Goal: Information Seeking & Learning: Learn about a topic

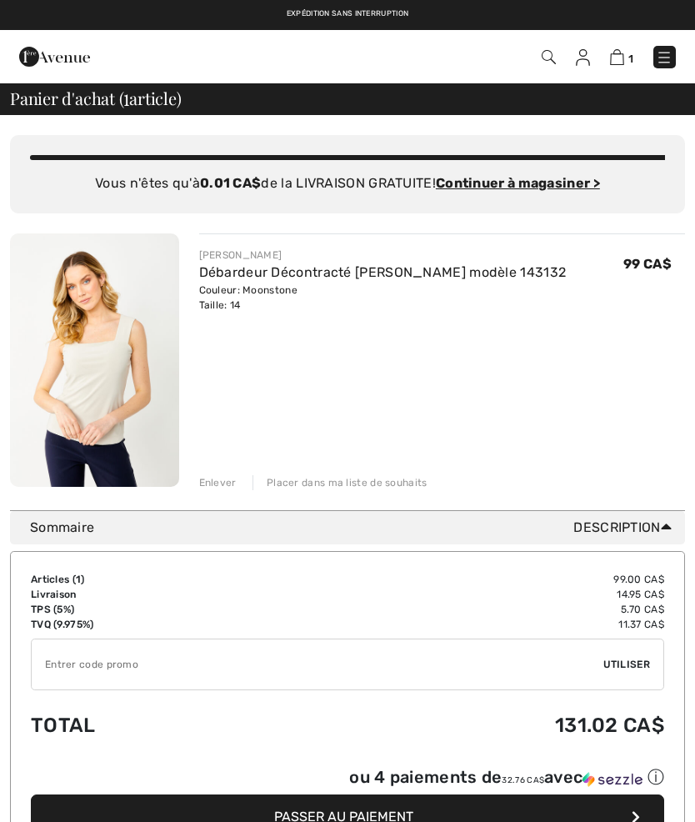
checkbox input "true"
click at [667, 64] on img at bounding box center [664, 57] width 17 height 17
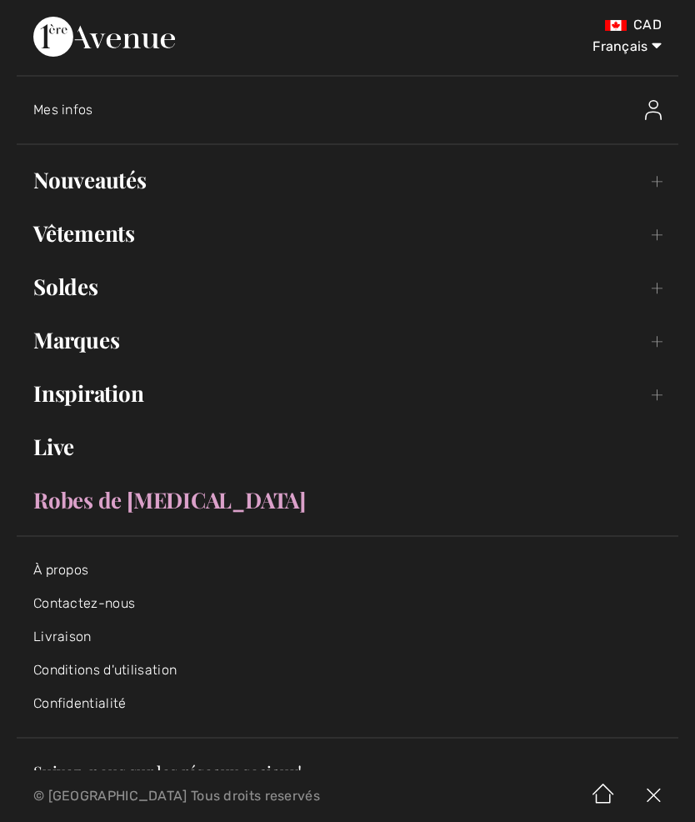
click at [132, 189] on link "Nouveautés Toggle submenu" at bounding box center [348, 180] width 662 height 37
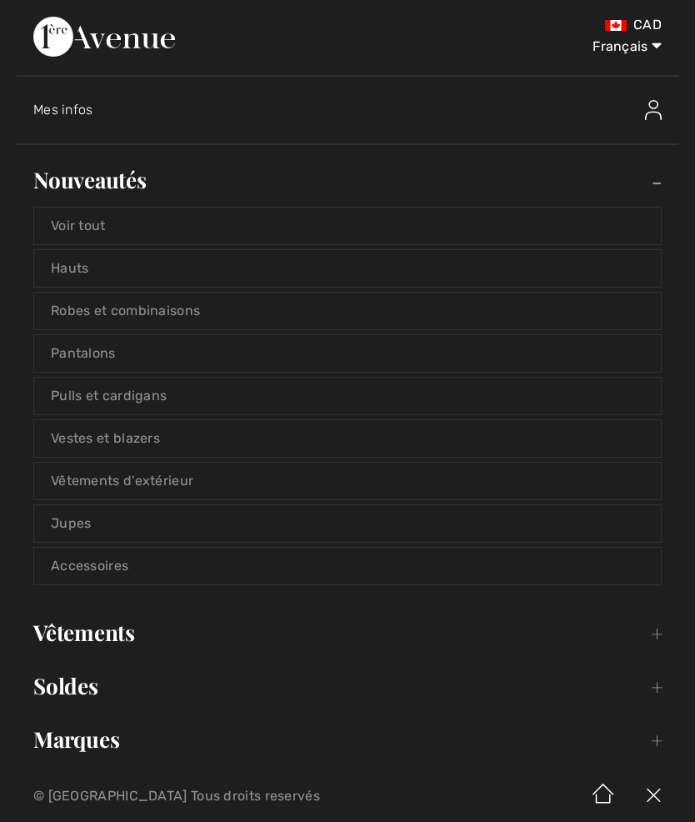
click at [106, 745] on link "Marques Open submenu" at bounding box center [348, 739] width 662 height 37
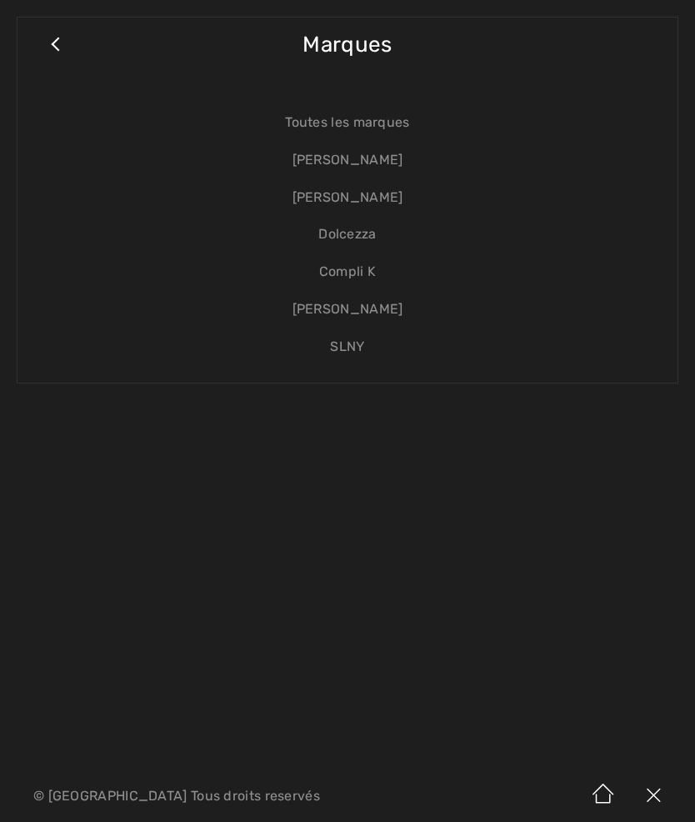
click at [382, 209] on link "[PERSON_NAME]" at bounding box center [347, 197] width 627 height 37
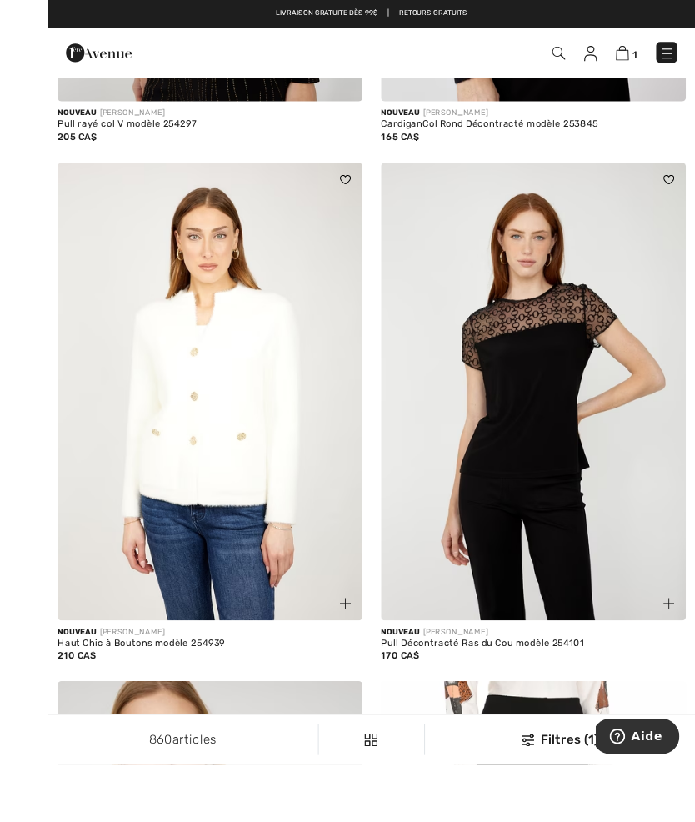
scroll to position [6200, 0]
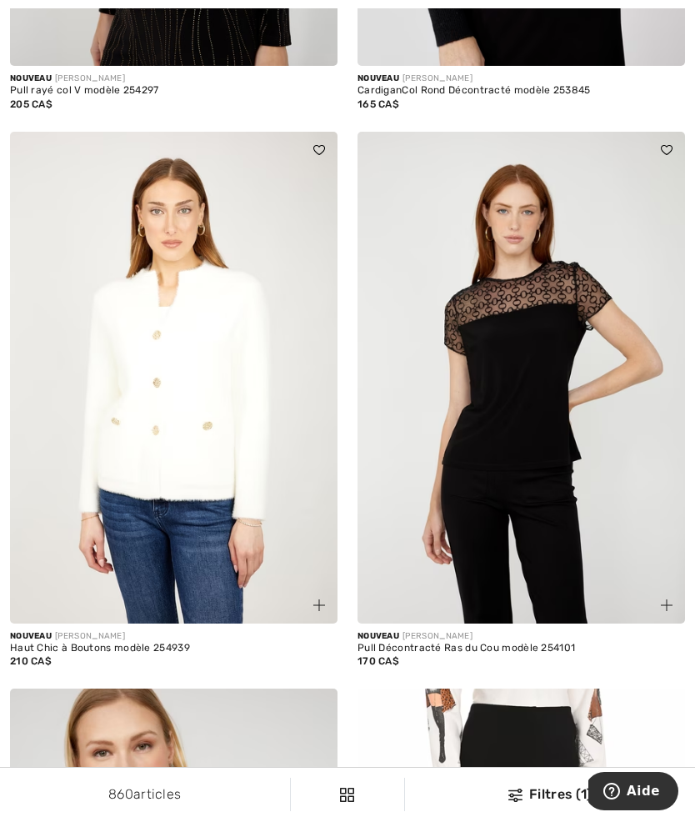
click at [218, 537] on img at bounding box center [173, 378] width 327 height 492
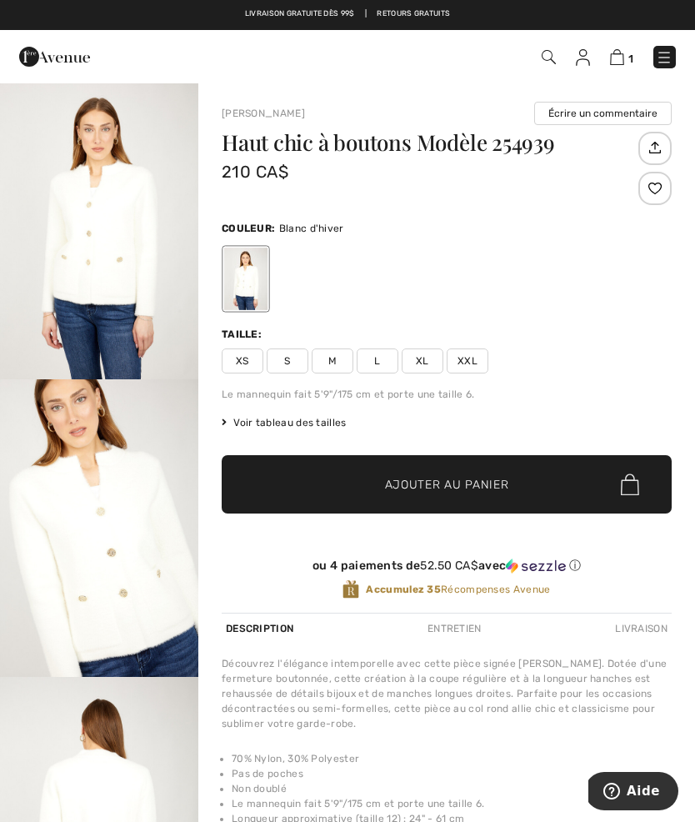
click at [429, 360] on span "XL" at bounding box center [423, 360] width 42 height 25
click at [657, 187] on div at bounding box center [654, 188] width 33 height 33
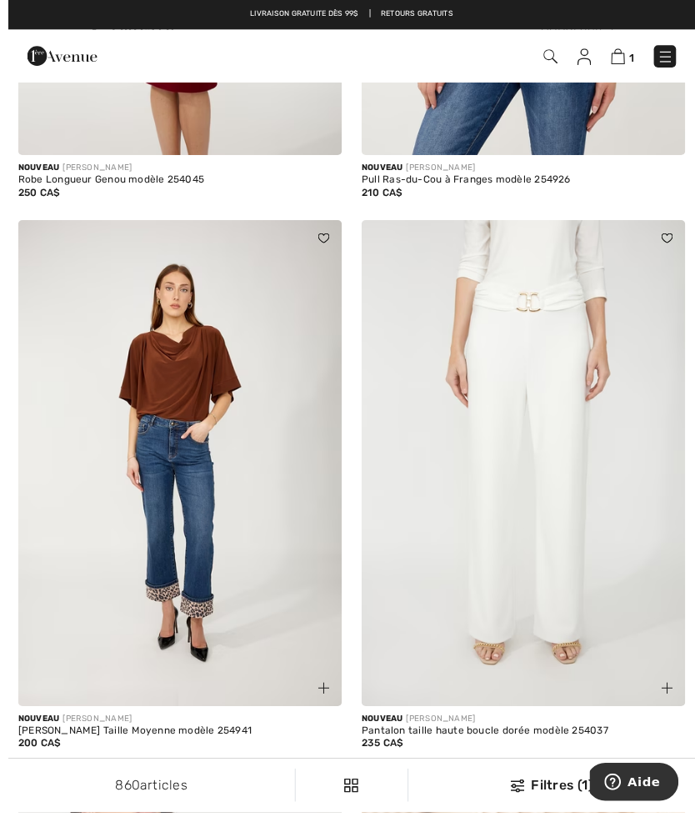
scroll to position [9734, 0]
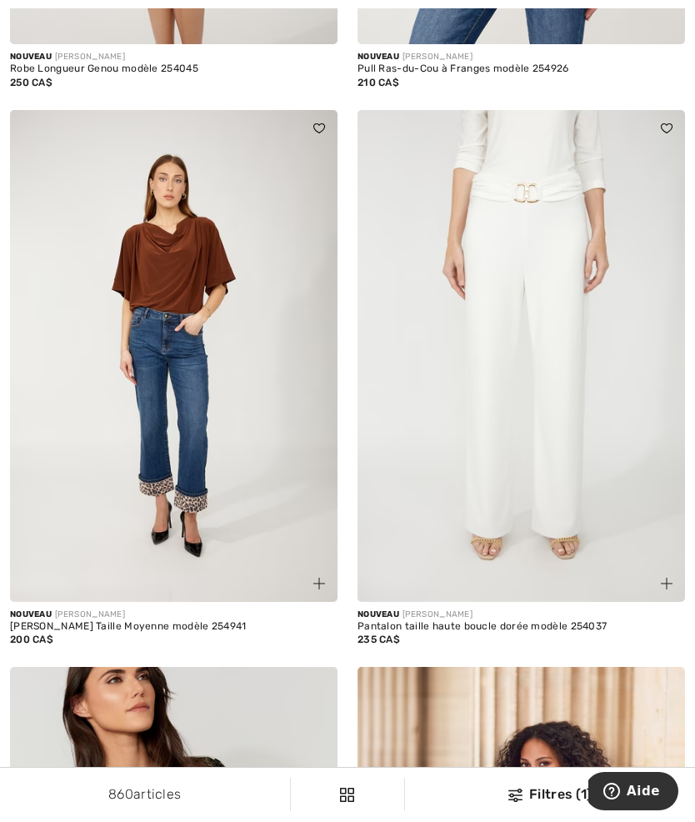
click at [437, 506] on img at bounding box center [520, 356] width 327 height 492
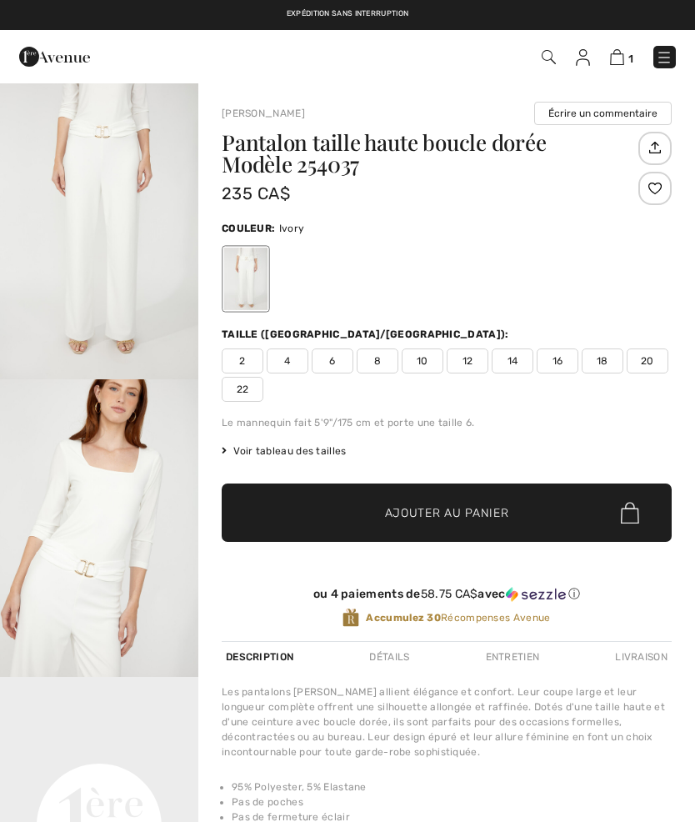
checkbox input "true"
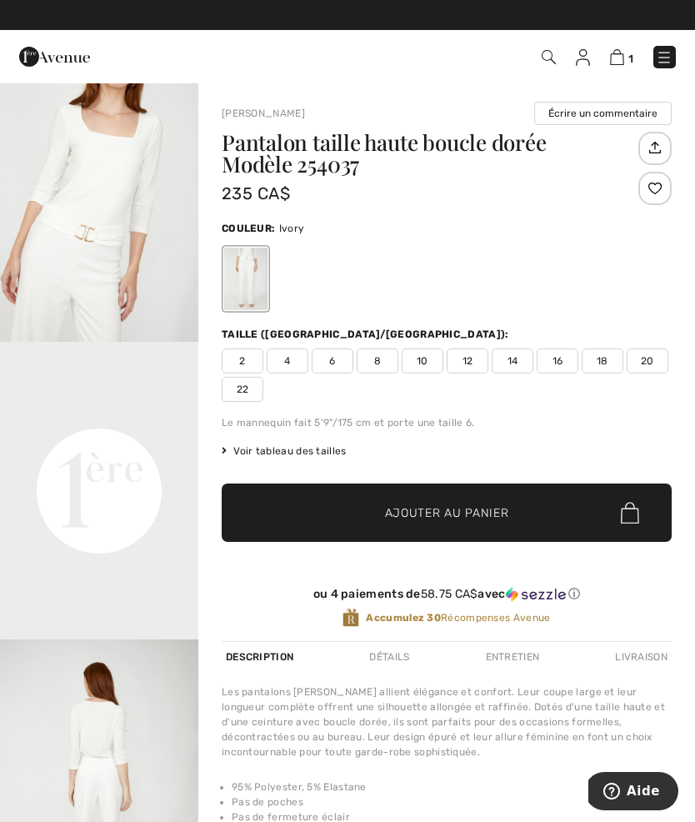
click at [465, 372] on span "12" at bounding box center [468, 360] width 42 height 25
click at [658, 189] on div at bounding box center [654, 188] width 33 height 33
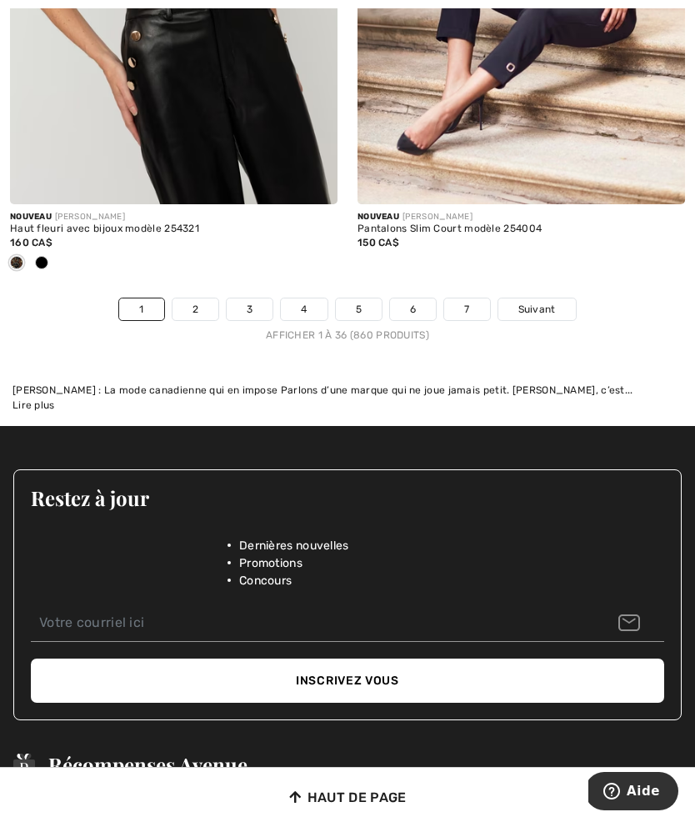
scroll to position [10713, 0]
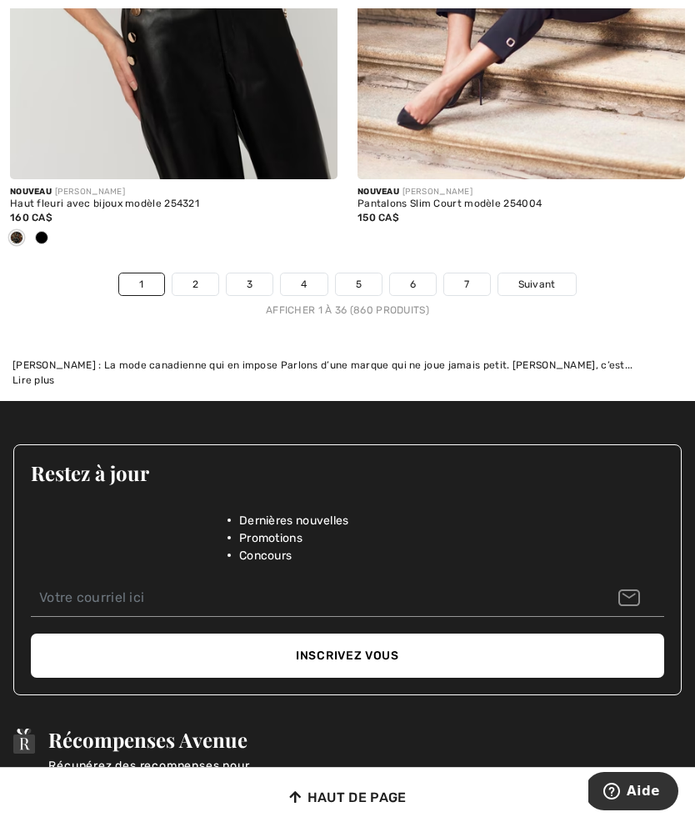
click at [193, 273] on link "2" at bounding box center [195, 284] width 46 height 22
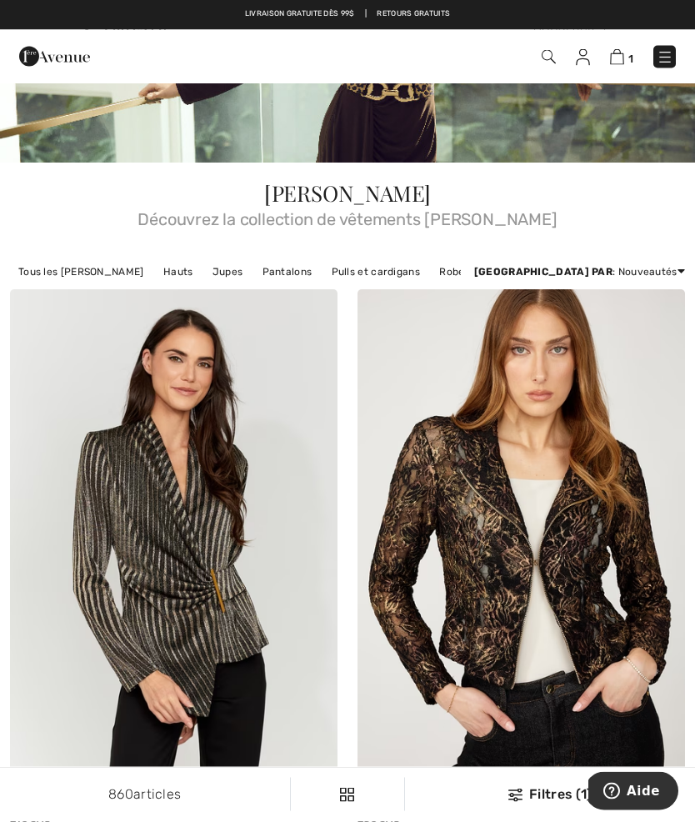
scroll to position [248, 0]
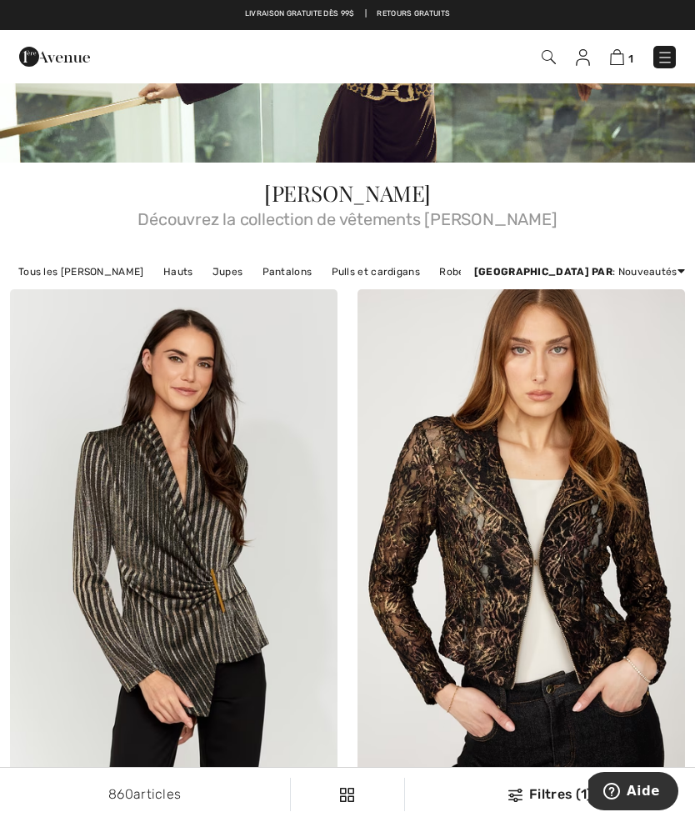
click at [668, 62] on img at bounding box center [665, 57] width 17 height 17
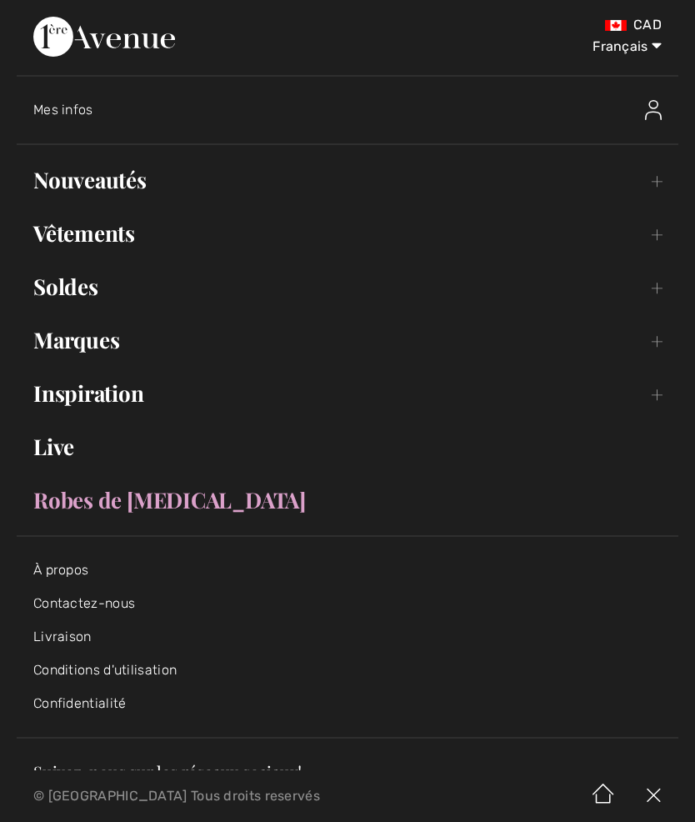
click at [118, 352] on link "Marques Open submenu" at bounding box center [348, 340] width 662 height 37
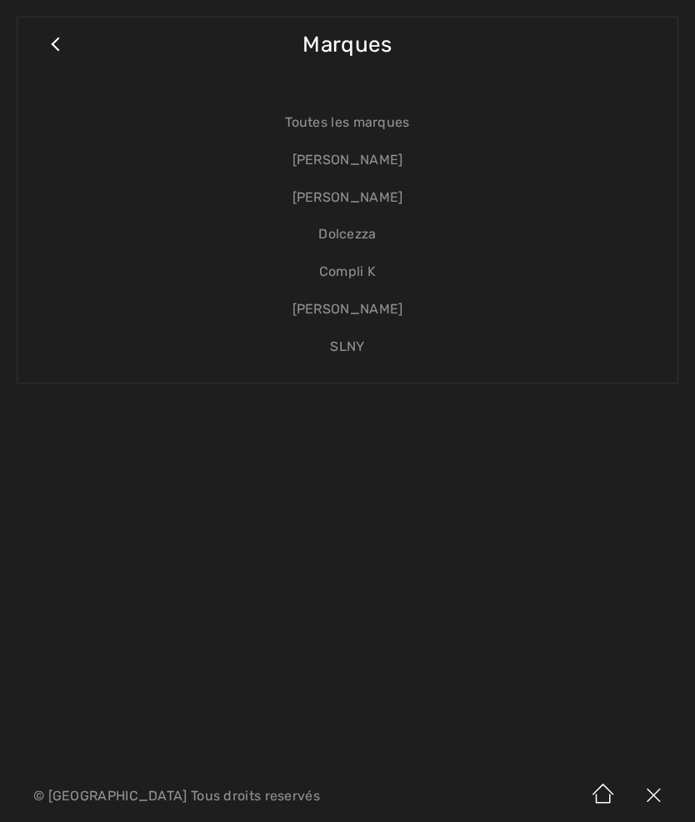
click at [402, 166] on link "[PERSON_NAME]" at bounding box center [347, 160] width 627 height 37
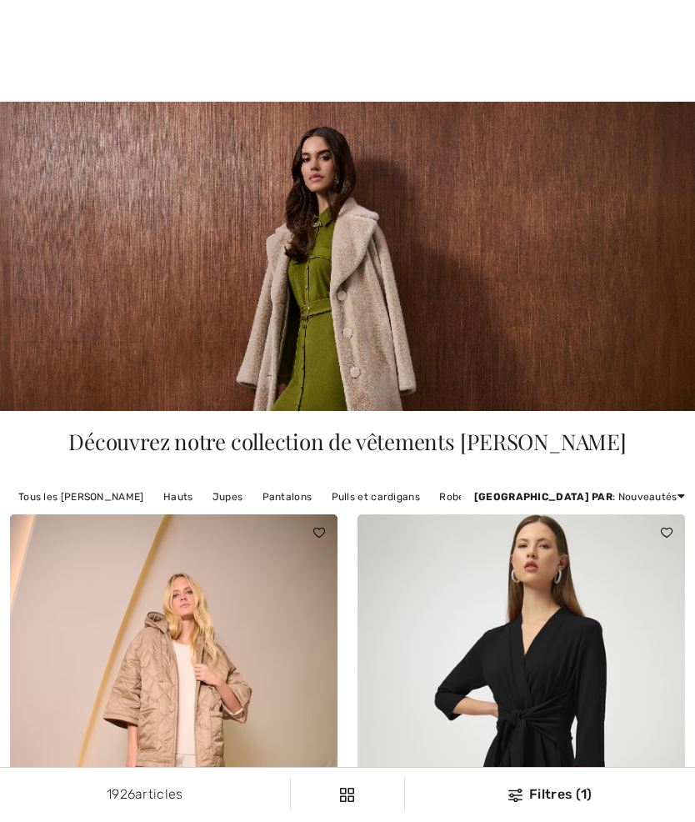
checkbox input "true"
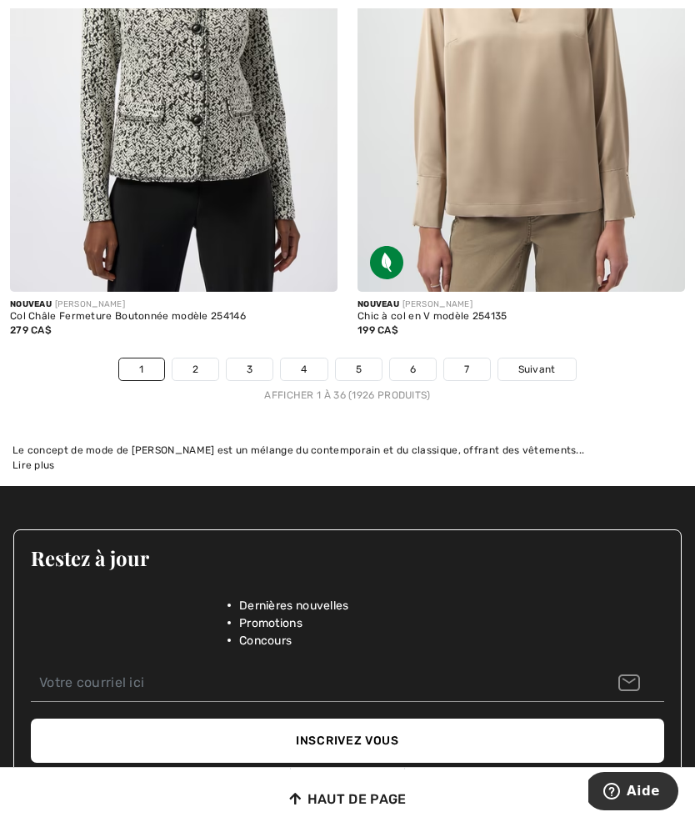
scroll to position [10851, 0]
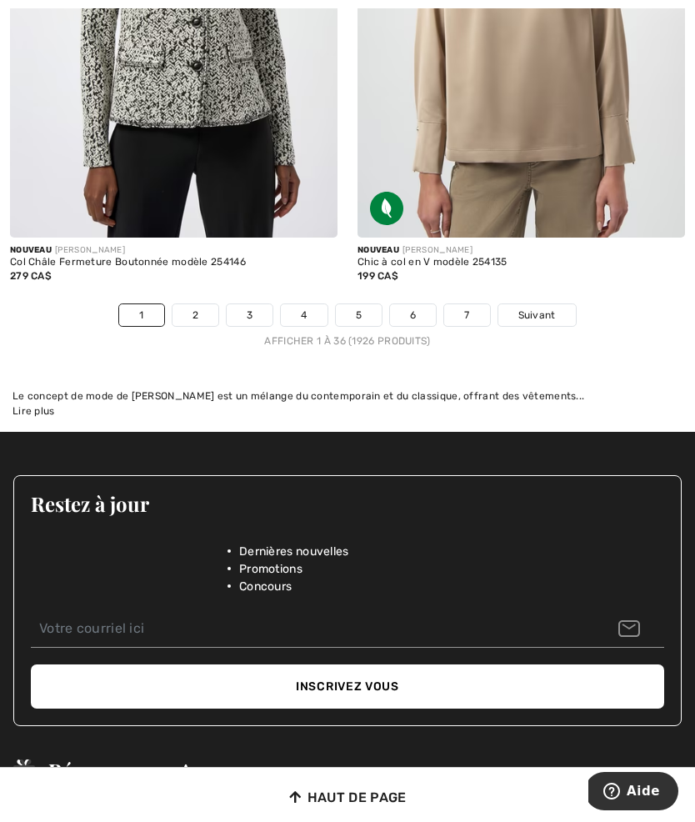
click at [208, 304] on link "2" at bounding box center [195, 315] width 46 height 22
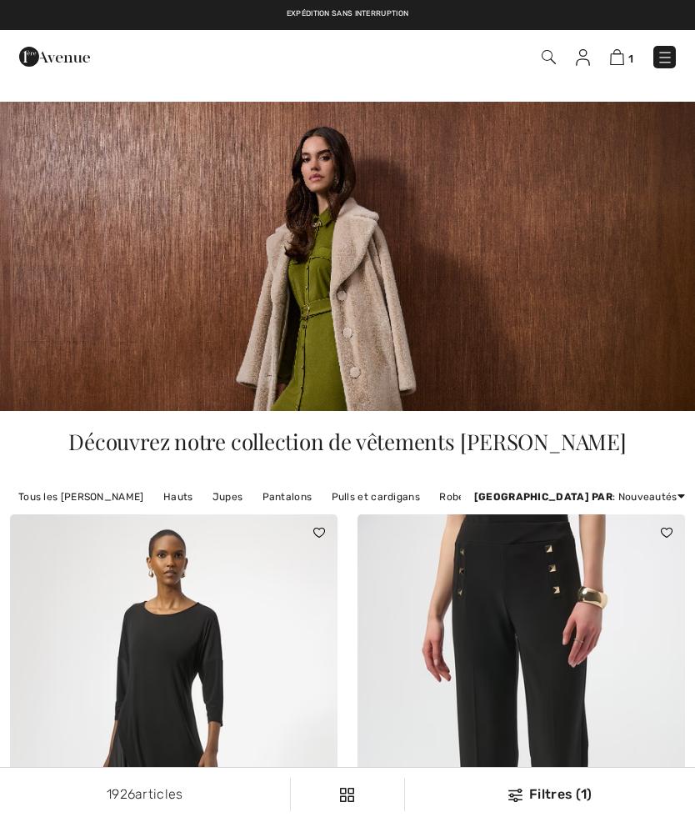
checkbox input "true"
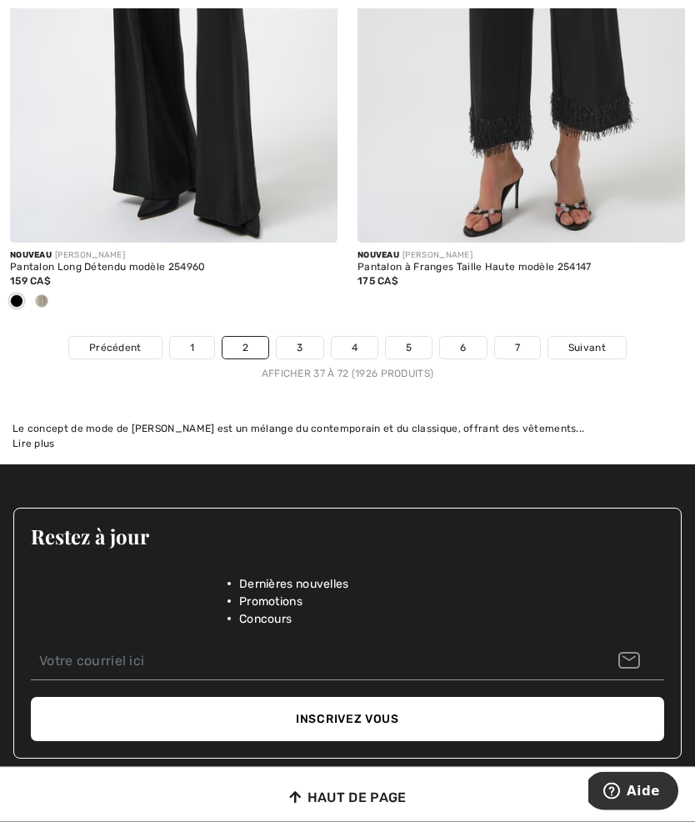
scroll to position [10786, 0]
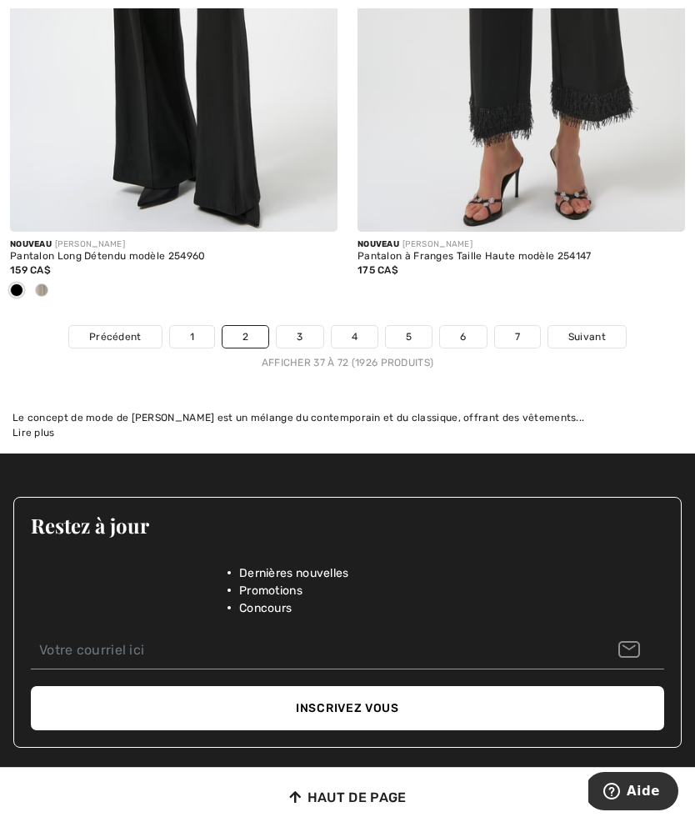
click at [297, 326] on link "3" at bounding box center [300, 337] width 46 height 22
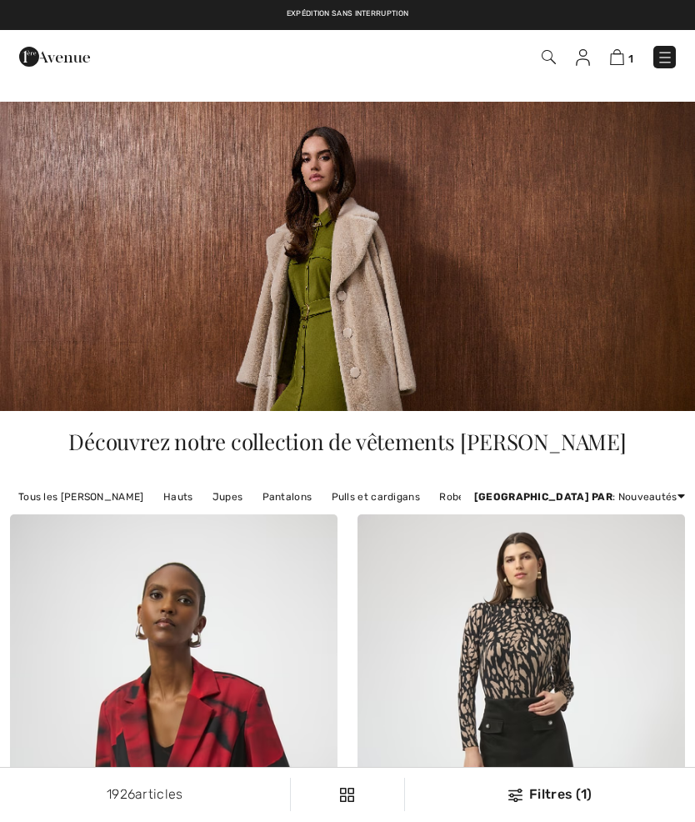
checkbox input "true"
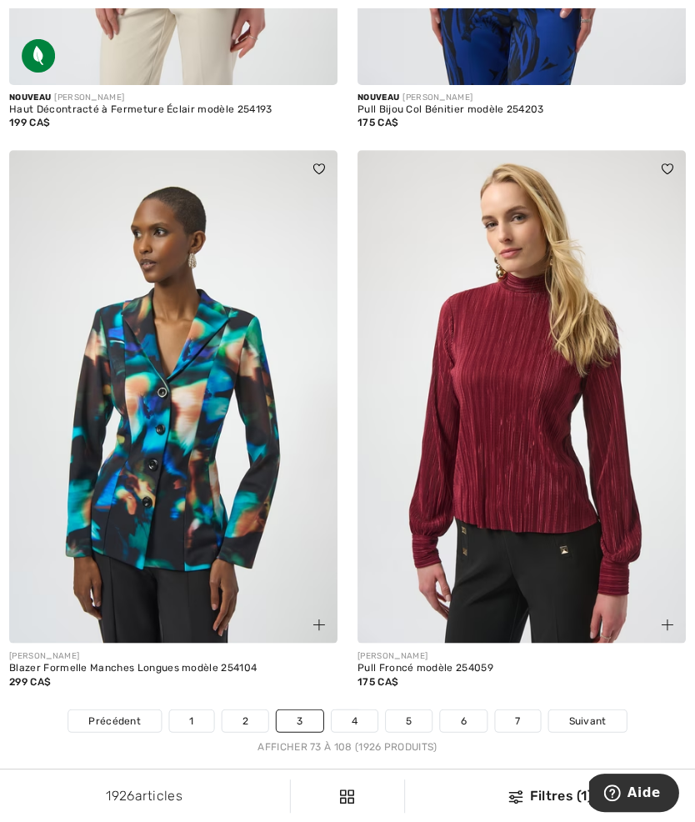
scroll to position [10312, 0]
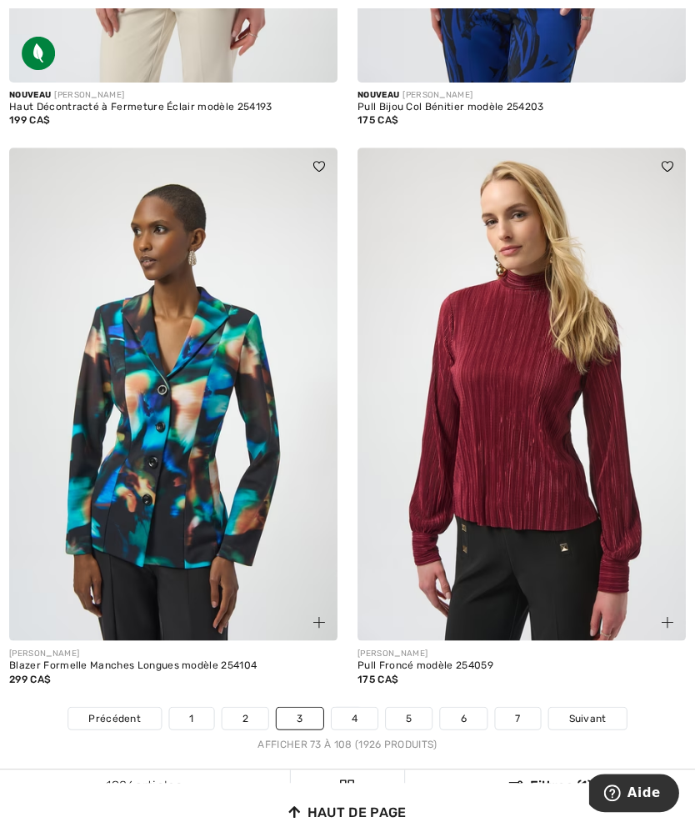
click at [352, 714] on link "4" at bounding box center [355, 717] width 46 height 22
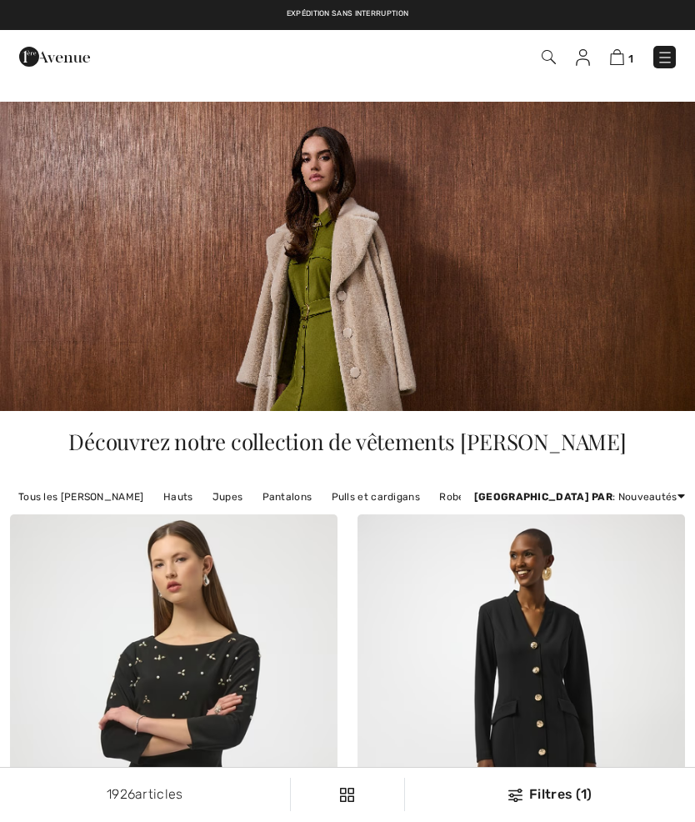
checkbox input "true"
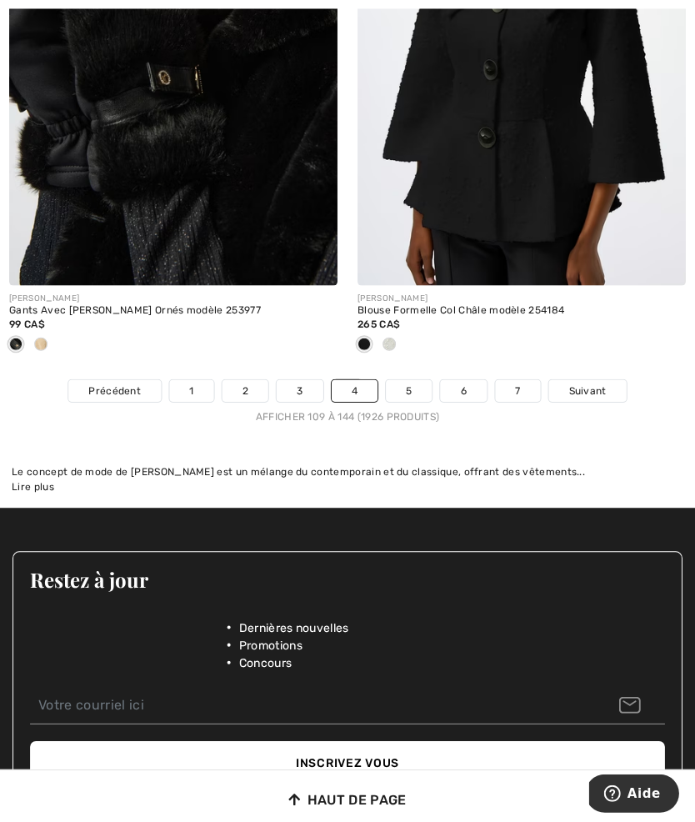
scroll to position [10667, 0]
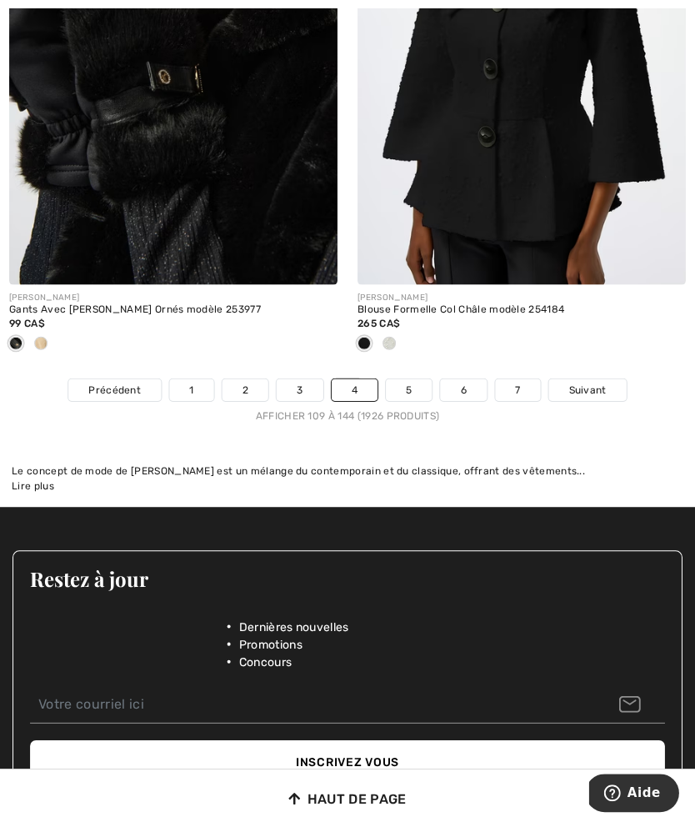
click at [398, 387] on link "5" at bounding box center [409, 389] width 46 height 22
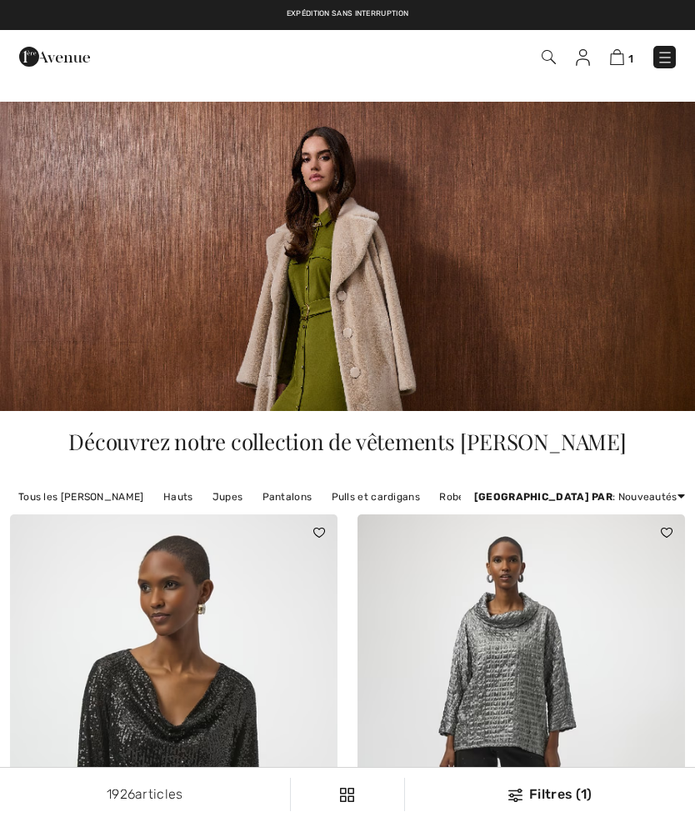
checkbox input "true"
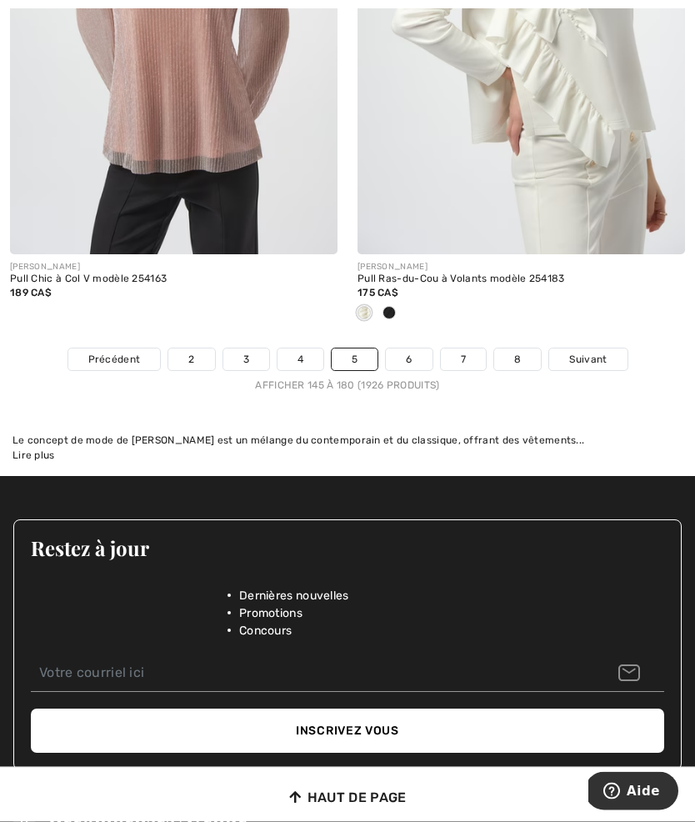
scroll to position [10697, 0]
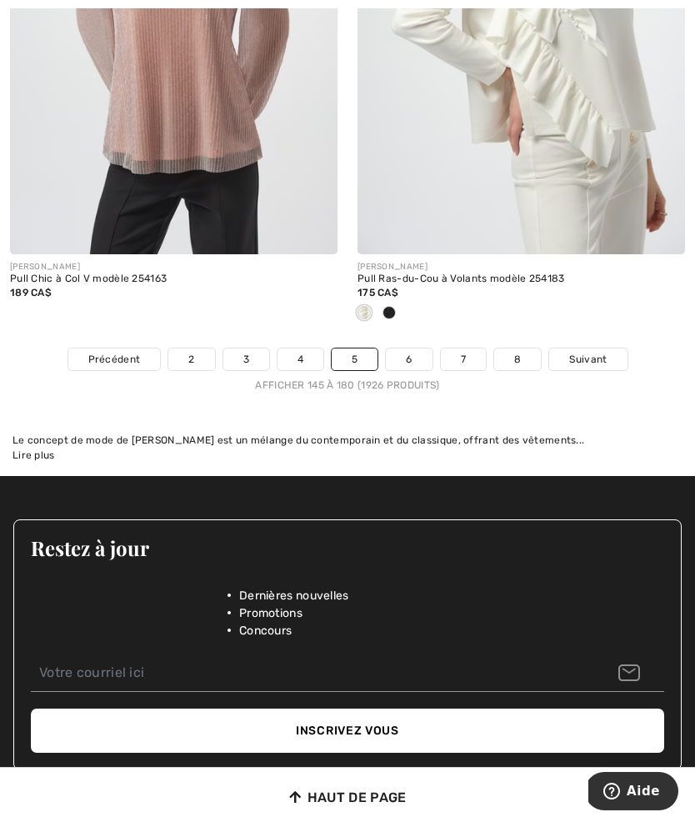
click at [419, 348] on link "6" at bounding box center [409, 359] width 46 height 22
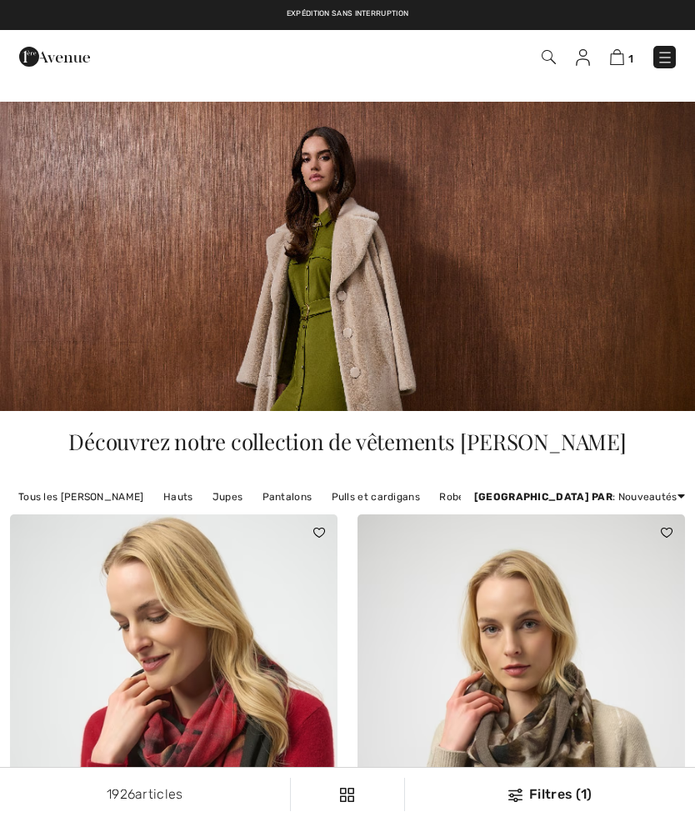
checkbox input "true"
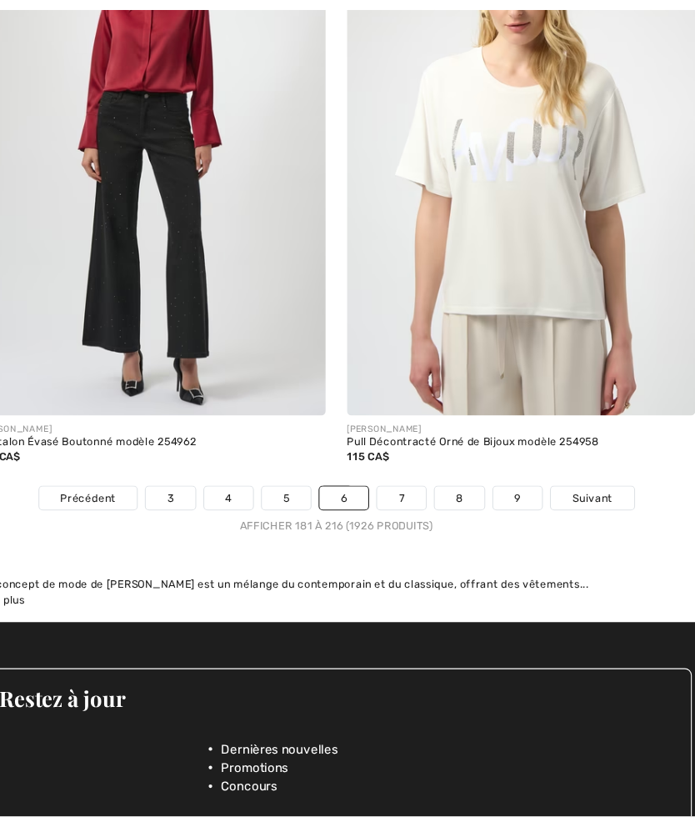
scroll to position [10616, 0]
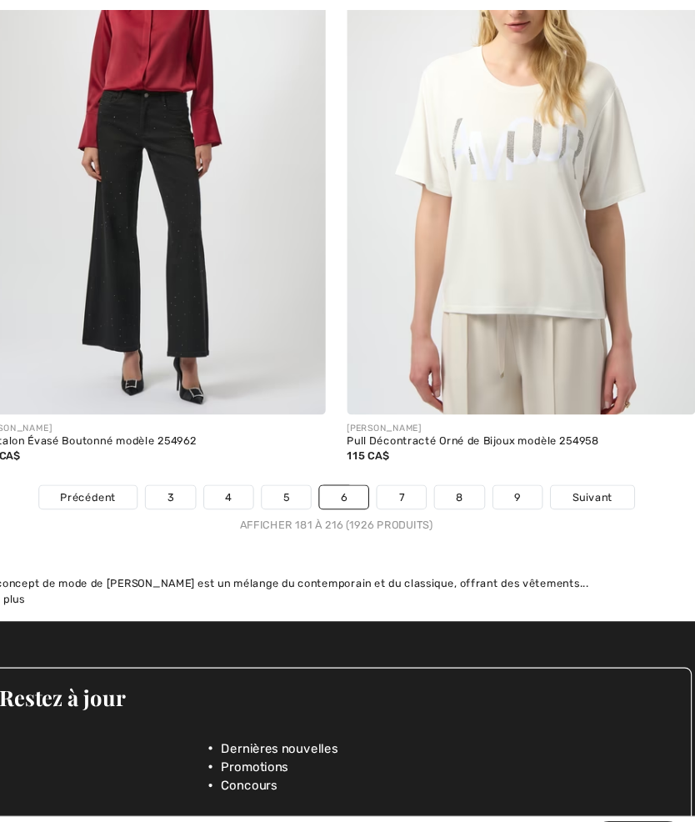
click at [386, 457] on link "7" at bounding box center [408, 468] width 45 height 22
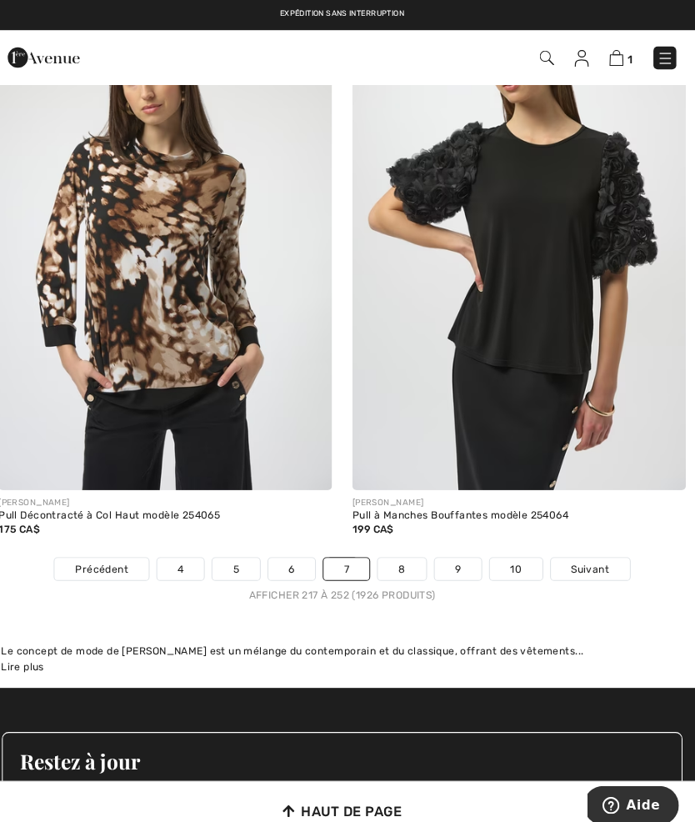
scroll to position [10364, 0]
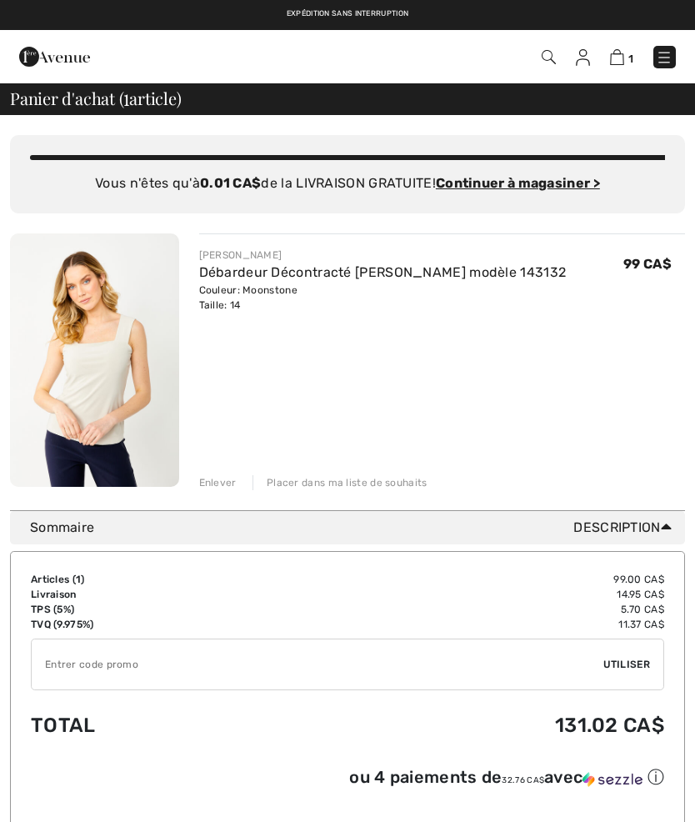
click at [660, 62] on img at bounding box center [664, 57] width 17 height 17
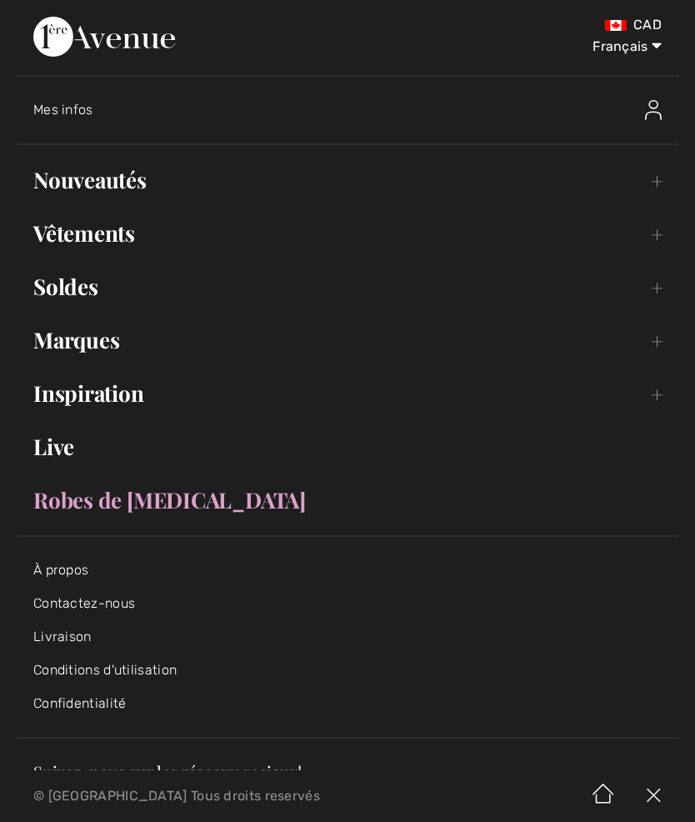
click at [106, 239] on link "Vêtements Toggle submenu" at bounding box center [348, 233] width 662 height 37
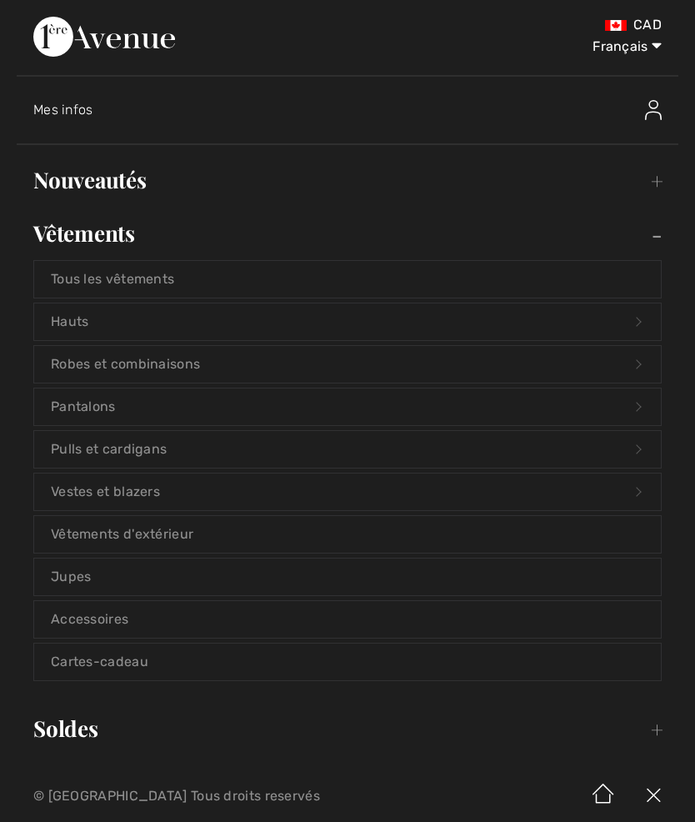
click at [207, 457] on link "Pulls et cardigans Open submenu" at bounding box center [347, 449] width 627 height 37
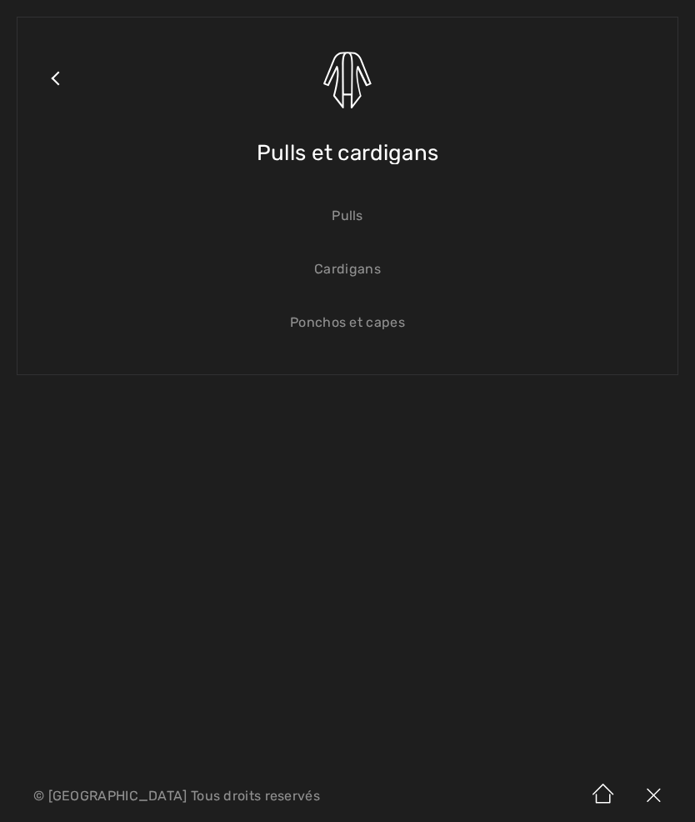
click at [378, 282] on link "Cardigans" at bounding box center [347, 269] width 627 height 37
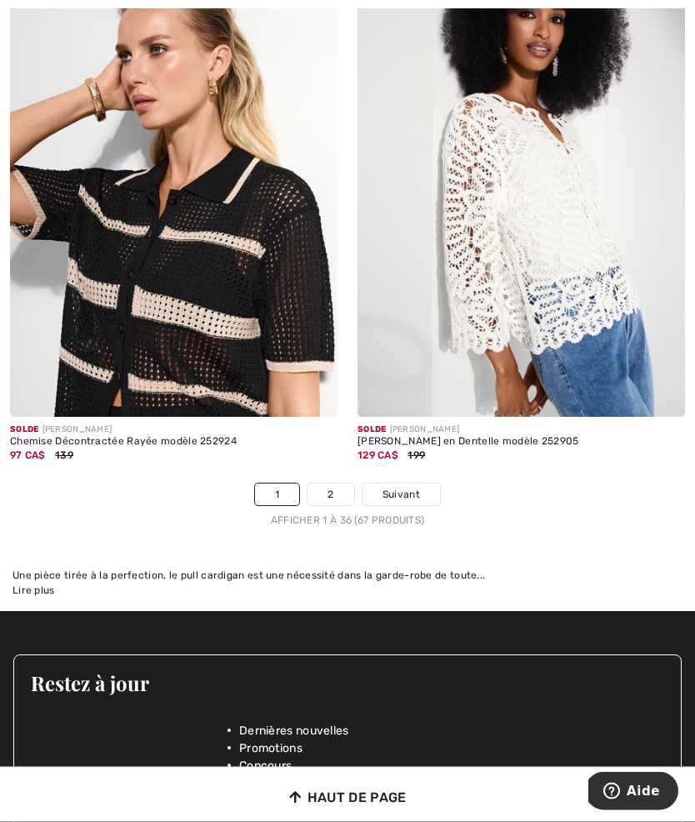
scroll to position [10269, 0]
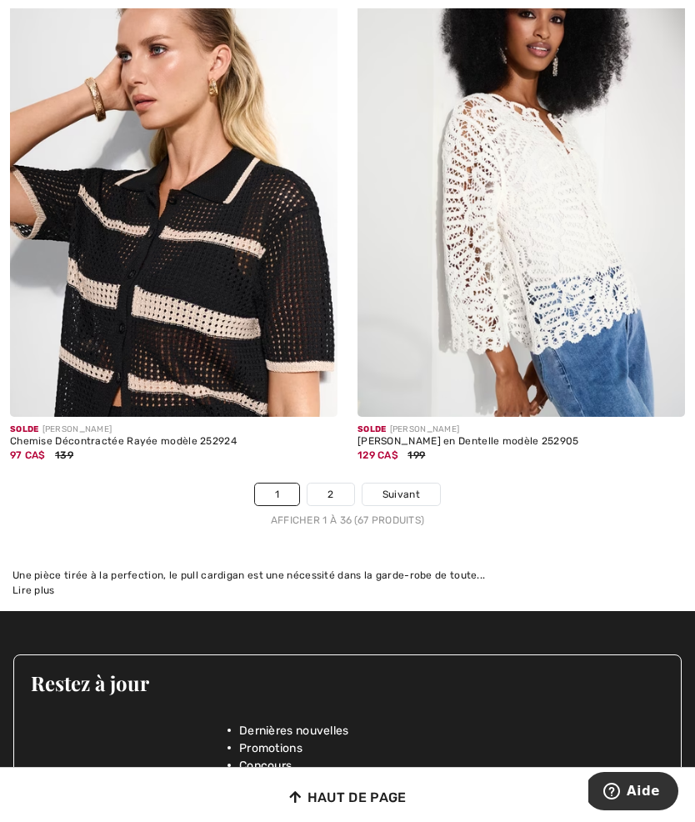
click at [345, 487] on link "2" at bounding box center [330, 494] width 46 height 22
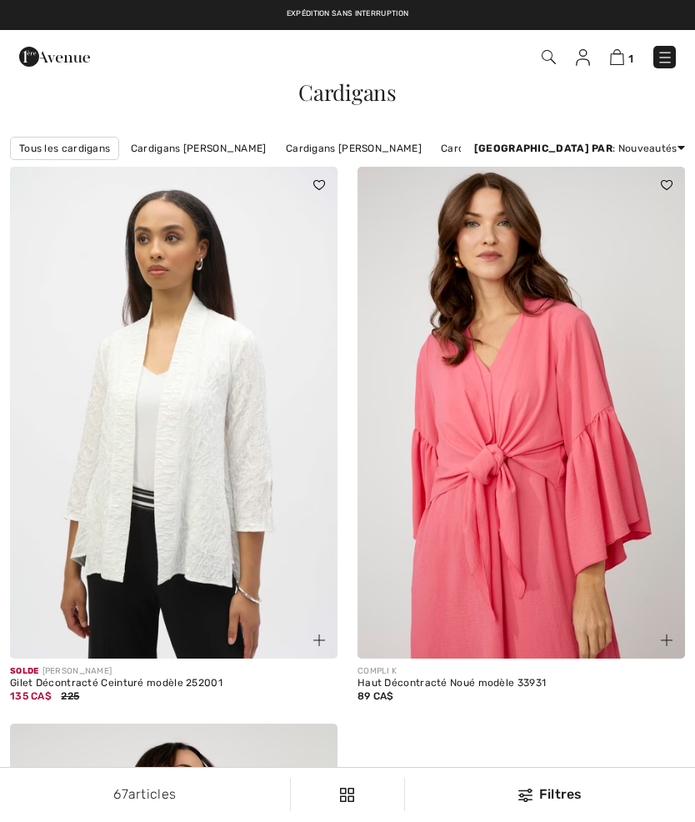
checkbox input "true"
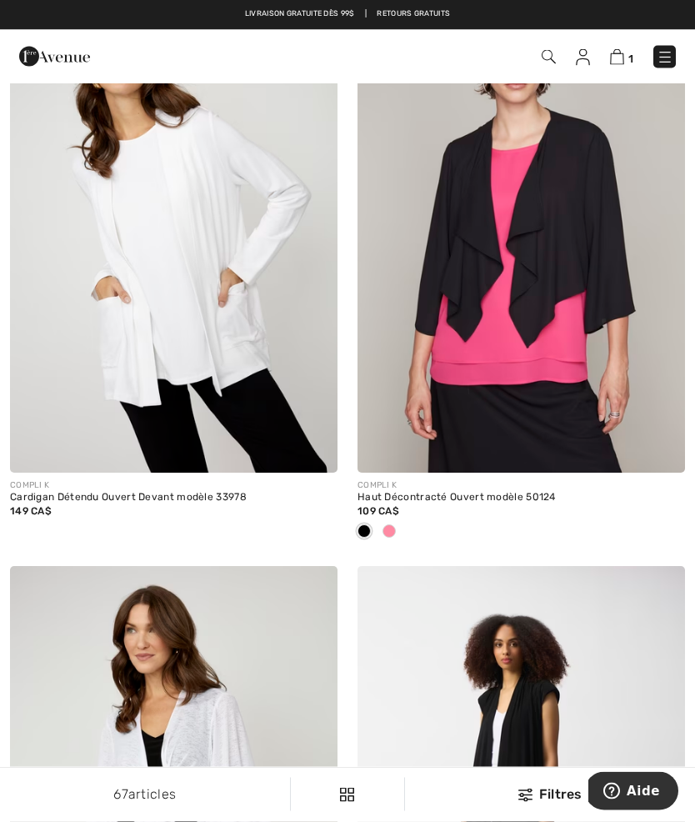
scroll to position [1237, 0]
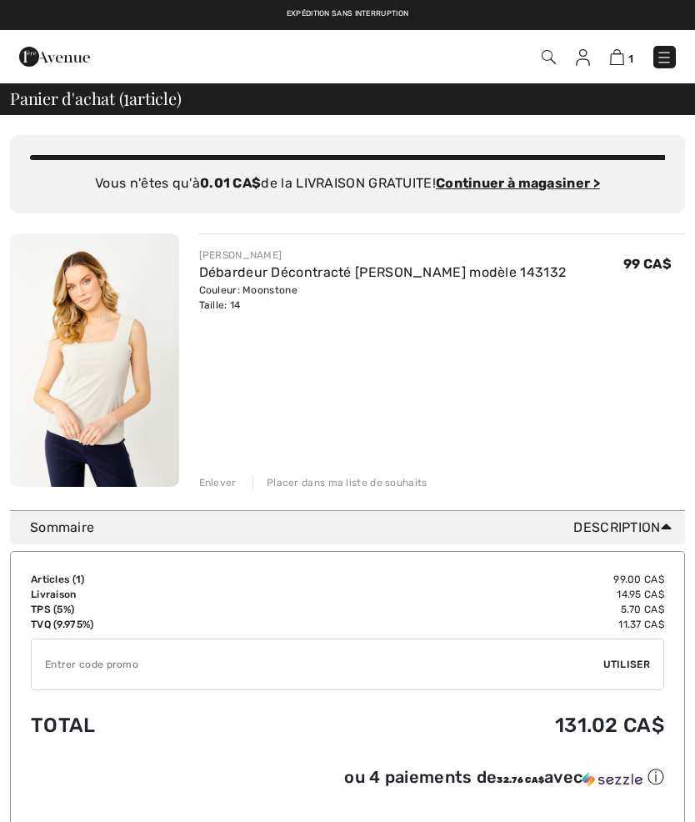
click at [661, 62] on img at bounding box center [664, 57] width 17 height 17
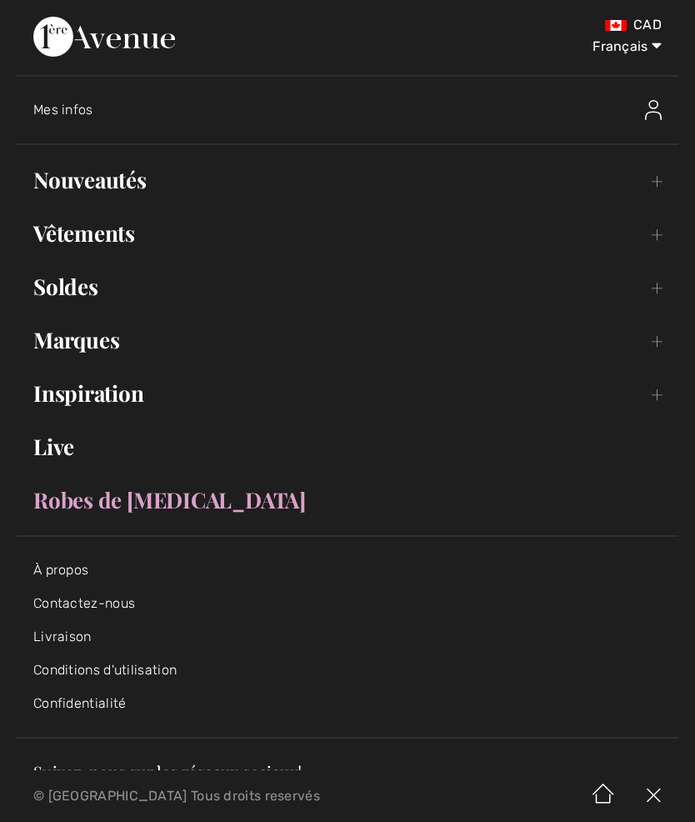
click at [93, 195] on link "Nouveautés Toggle submenu" at bounding box center [348, 180] width 662 height 37
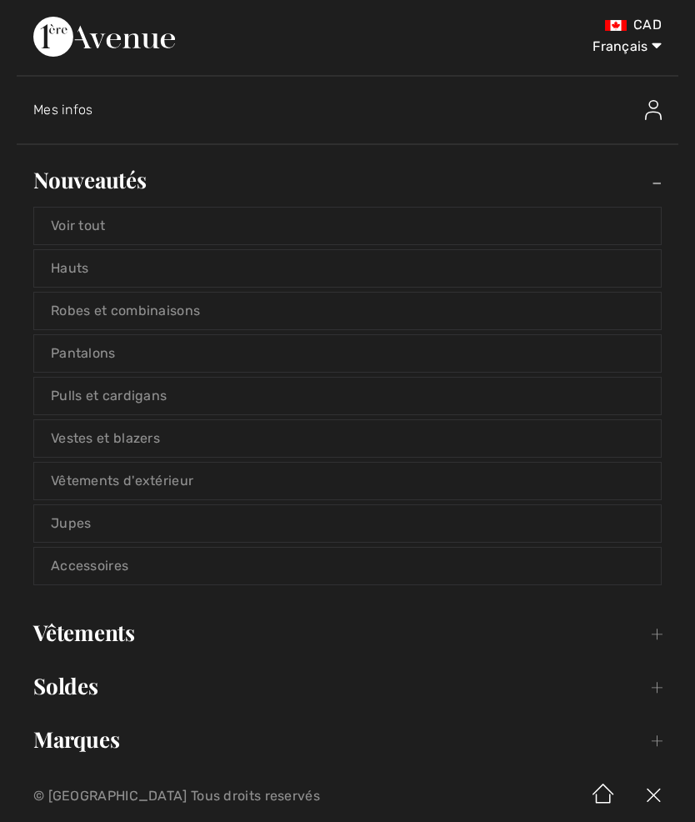
click at [96, 393] on link "Pulls et cardigans" at bounding box center [347, 395] width 627 height 37
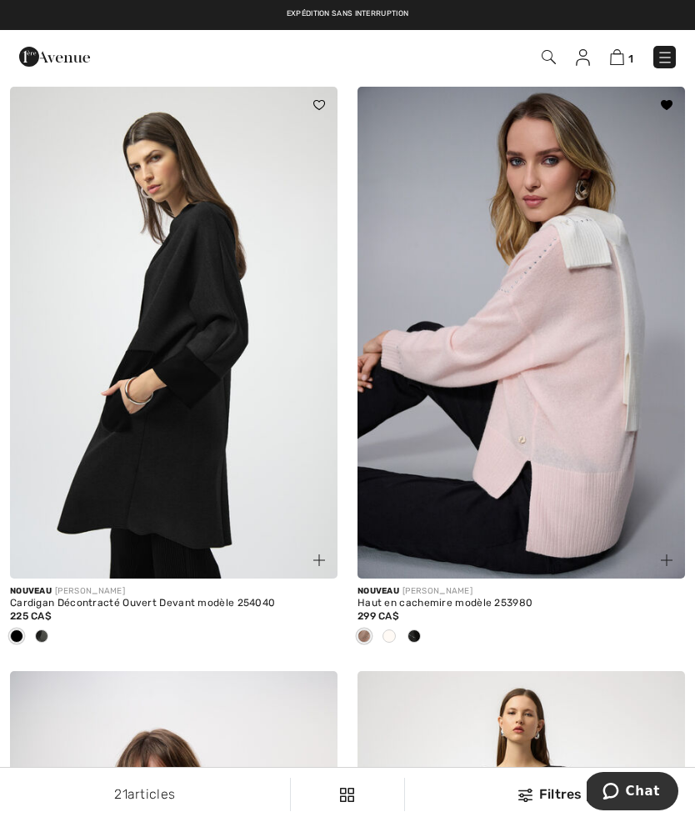
scroll to position [3670, 0]
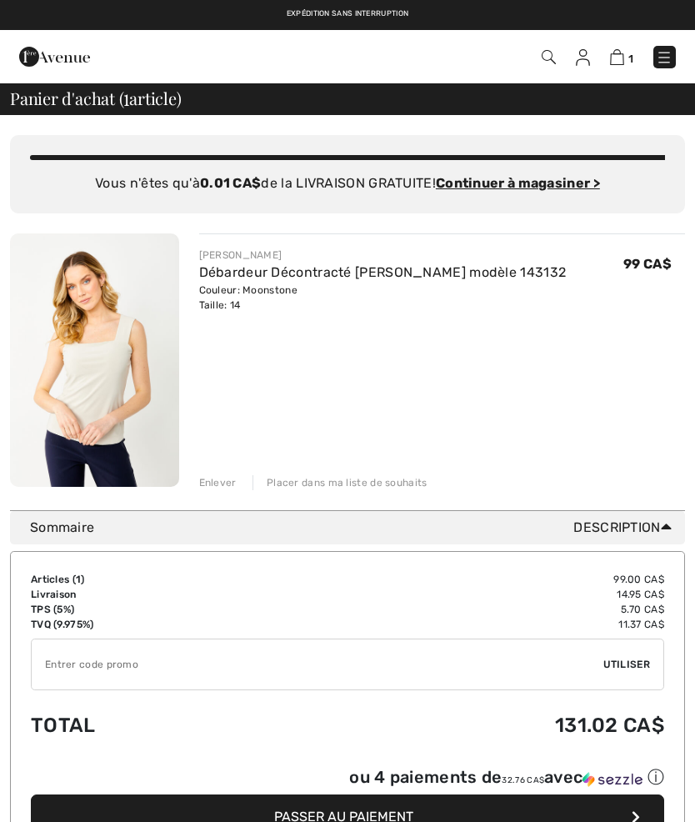
checkbox input "true"
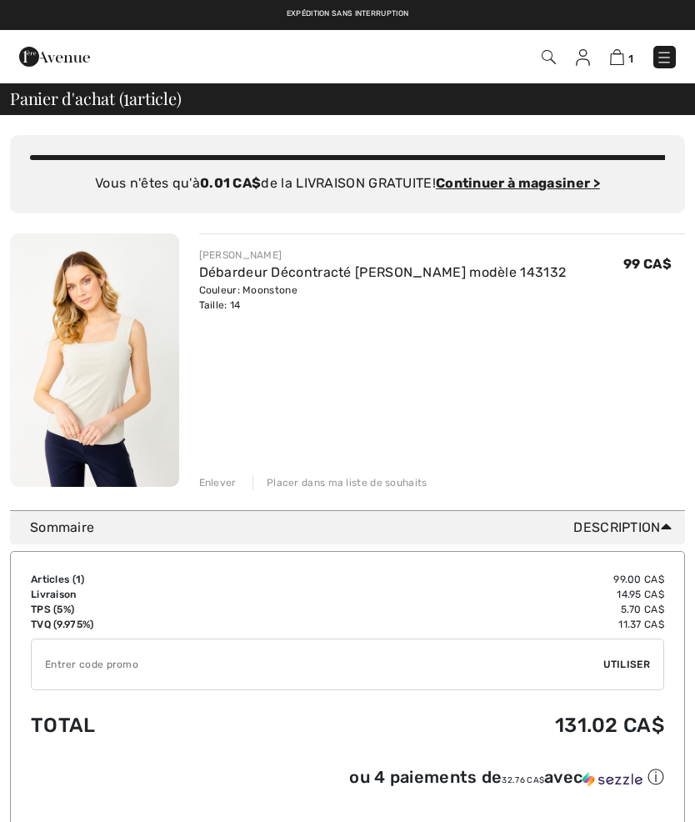
click at [667, 61] on img at bounding box center [664, 57] width 17 height 17
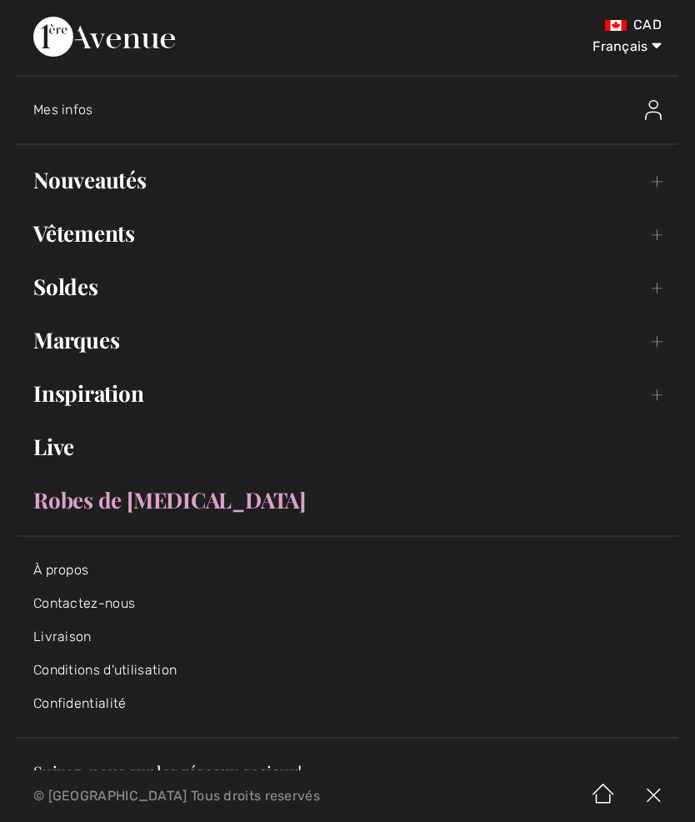
click at [91, 347] on link "Marques Open submenu" at bounding box center [348, 340] width 662 height 37
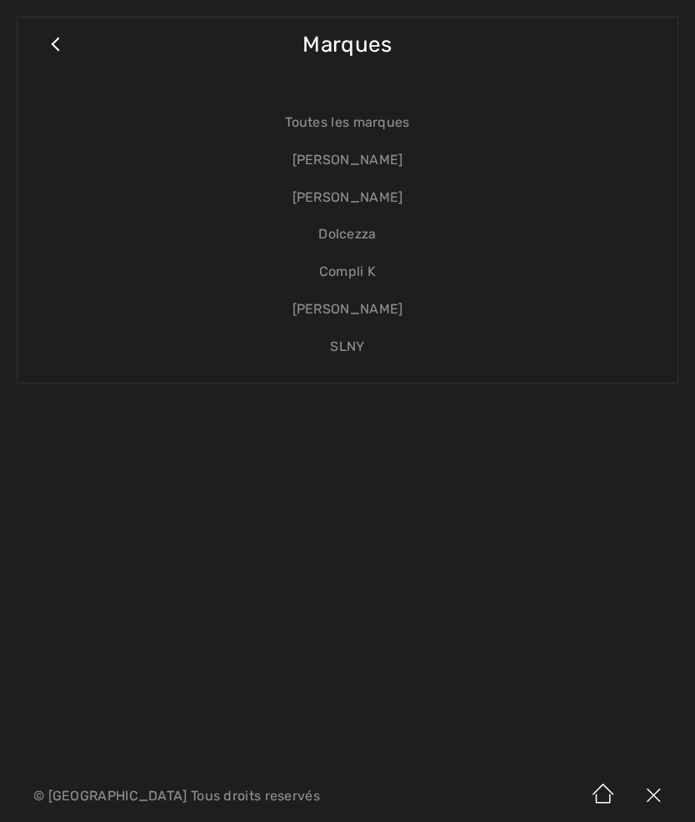
click at [362, 162] on link "[PERSON_NAME]" at bounding box center [347, 160] width 627 height 37
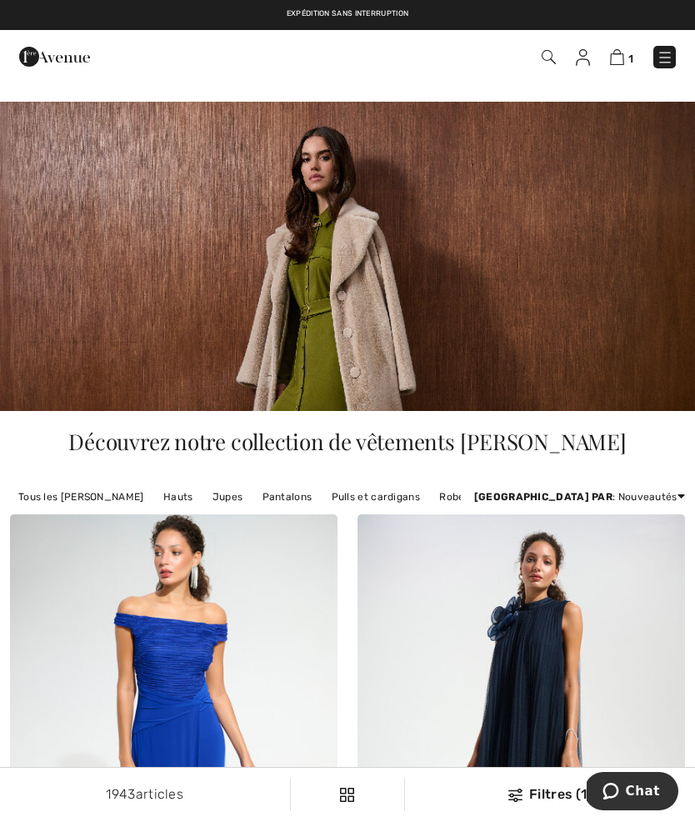
click at [360, 498] on link "Pulls et cardigans" at bounding box center [375, 497] width 105 height 22
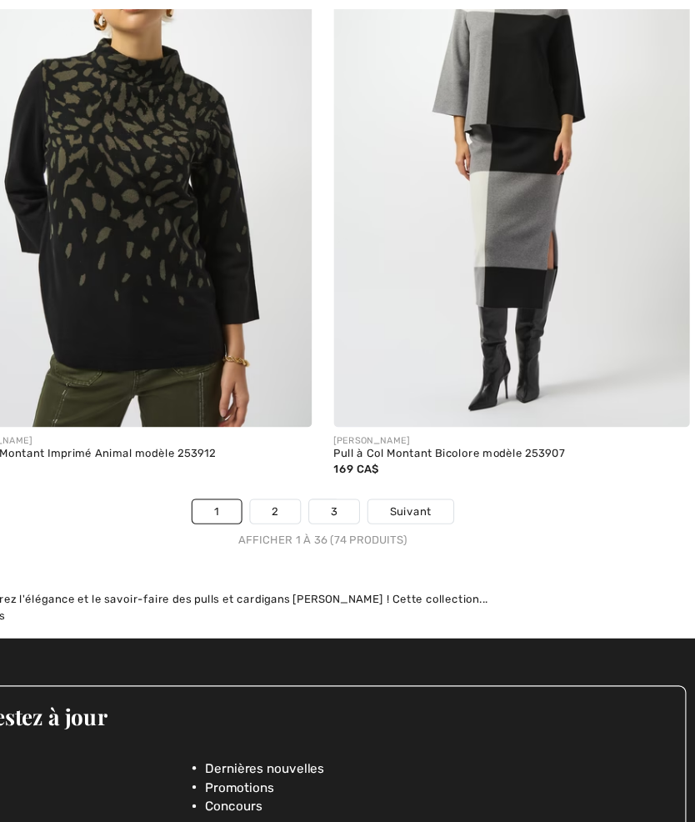
scroll to position [10267, 0]
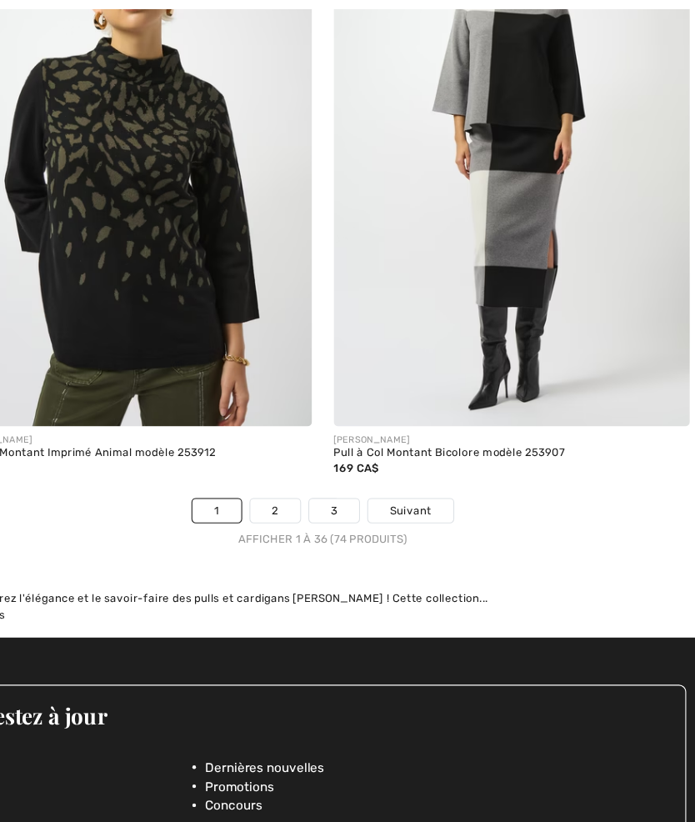
click at [281, 458] on link "2" at bounding box center [304, 469] width 46 height 22
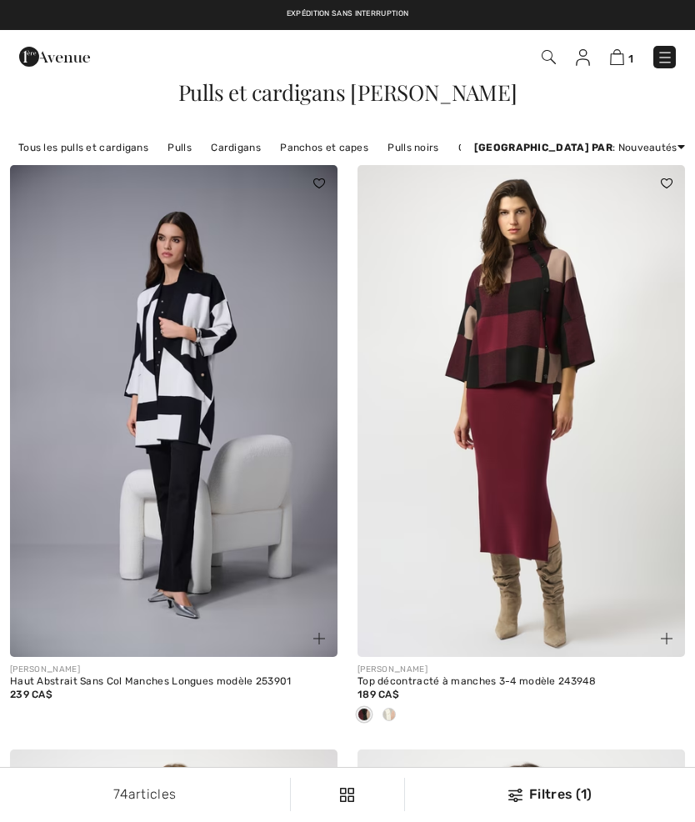
checkbox input "true"
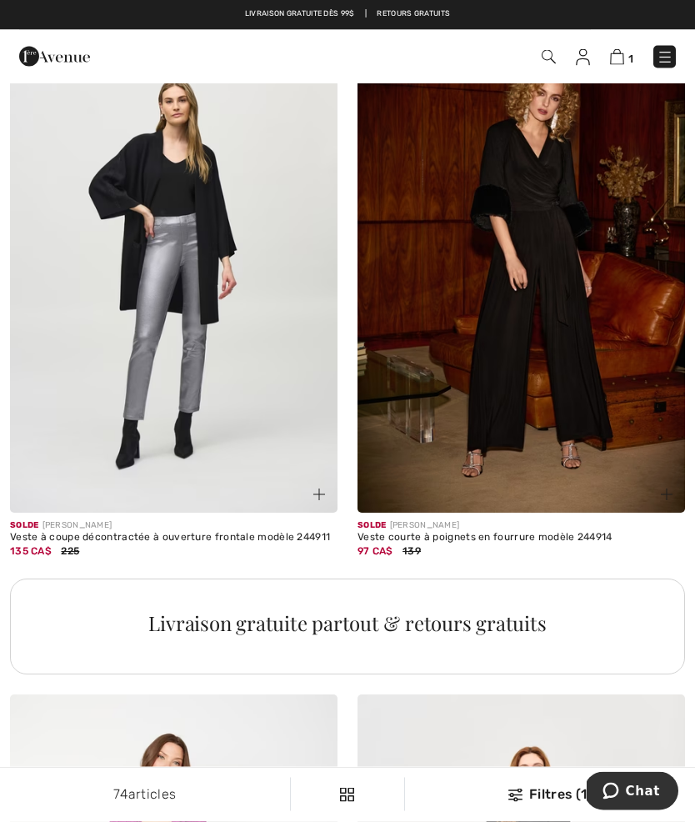
scroll to position [6589, 0]
click at [106, 252] on img at bounding box center [173, 267] width 327 height 492
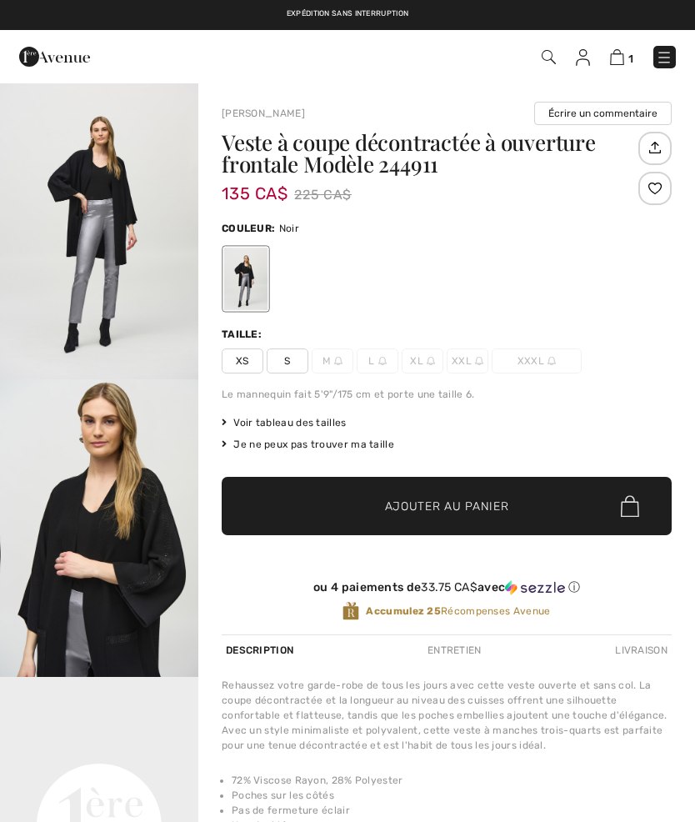
checkbox input "true"
